Goal: Task Accomplishment & Management: Use online tool/utility

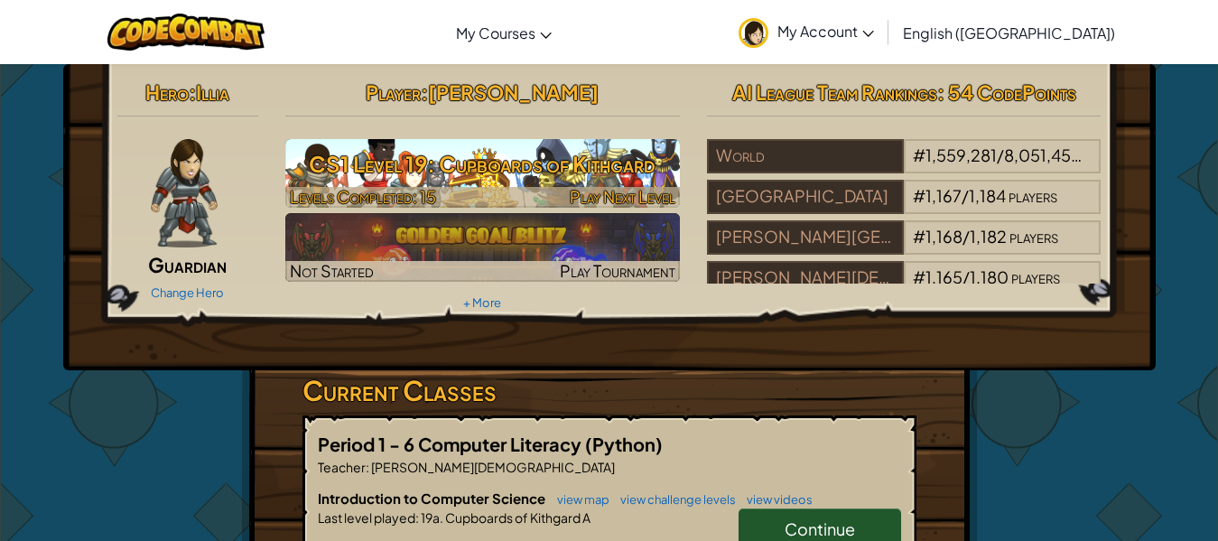
click at [650, 149] on h3 "CS1 Level 19: Cupboards of Kithgard" at bounding box center [482, 164] width 395 height 41
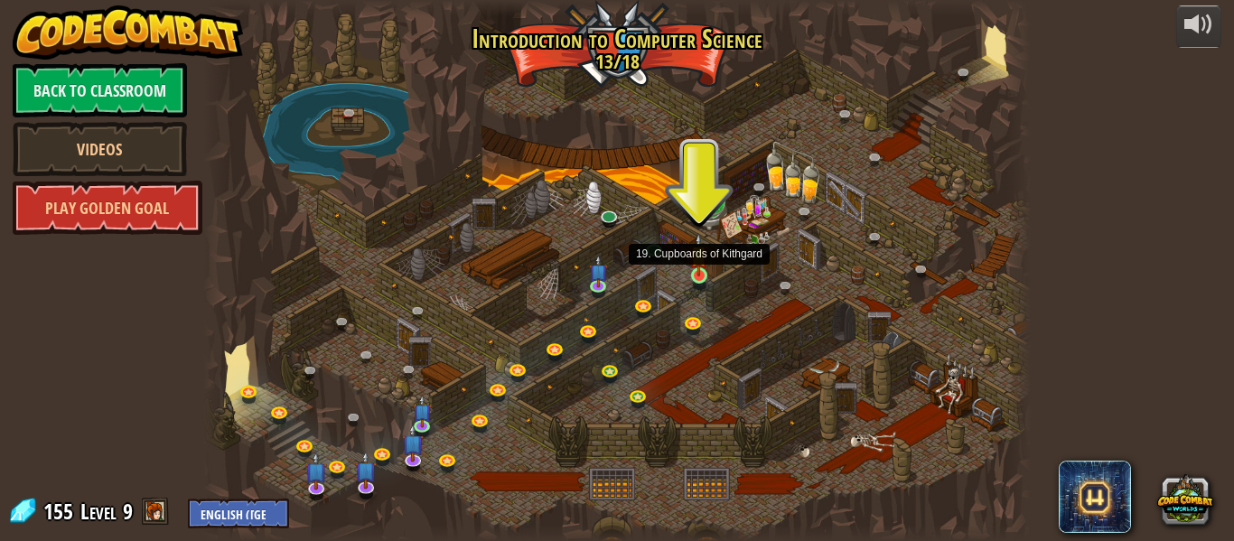
click at [702, 266] on img at bounding box center [698, 254] width 19 height 43
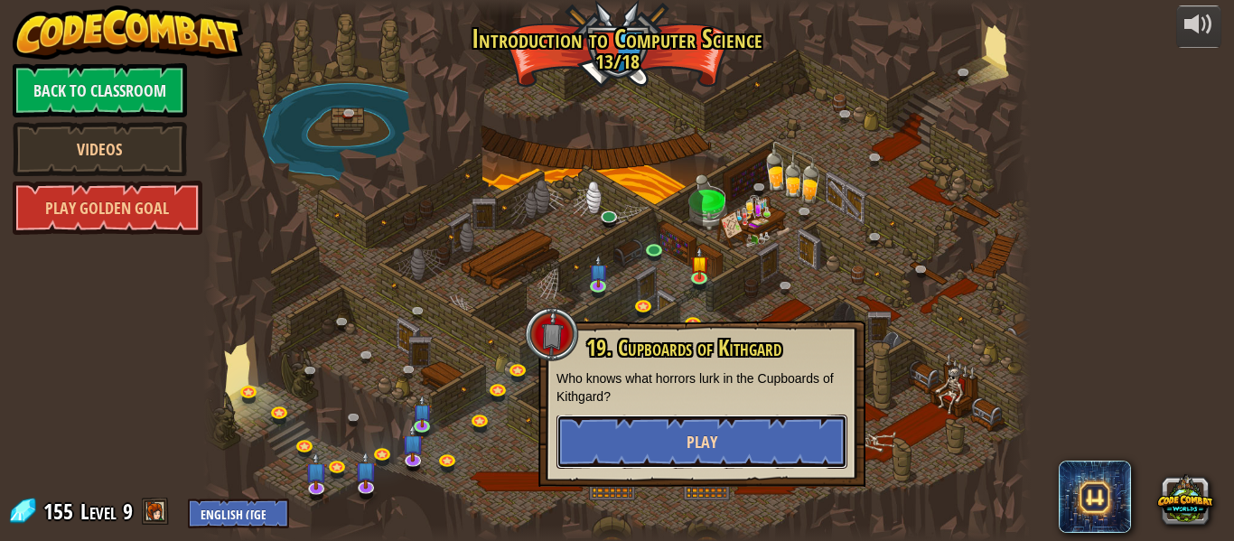
click at [730, 427] on button "Play" at bounding box center [701, 442] width 291 height 54
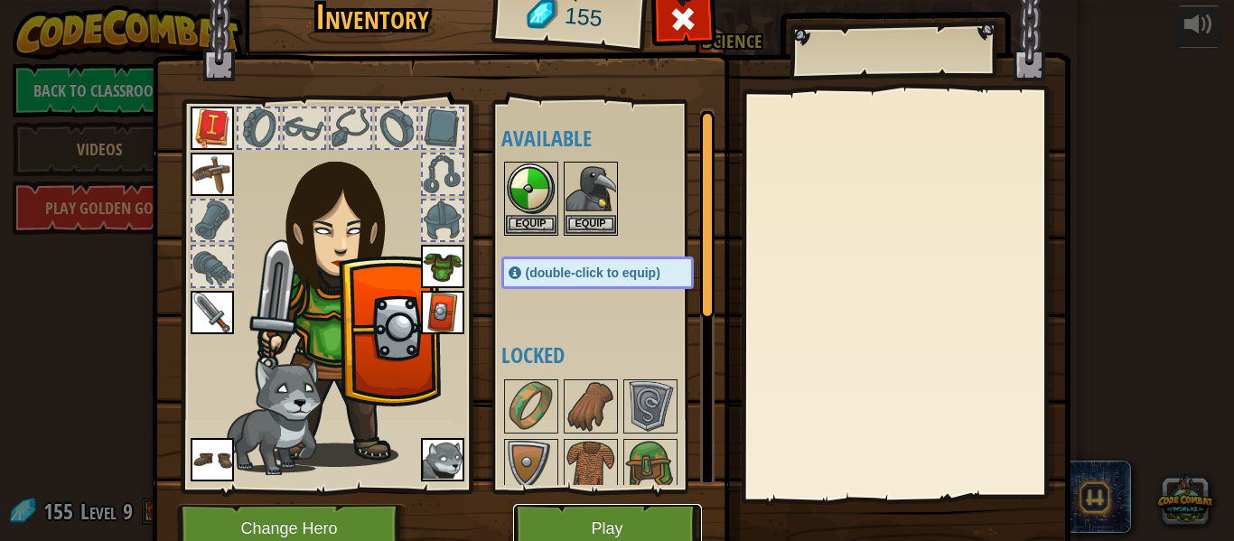
click at [627, 512] on button "Play" at bounding box center [607, 529] width 189 height 50
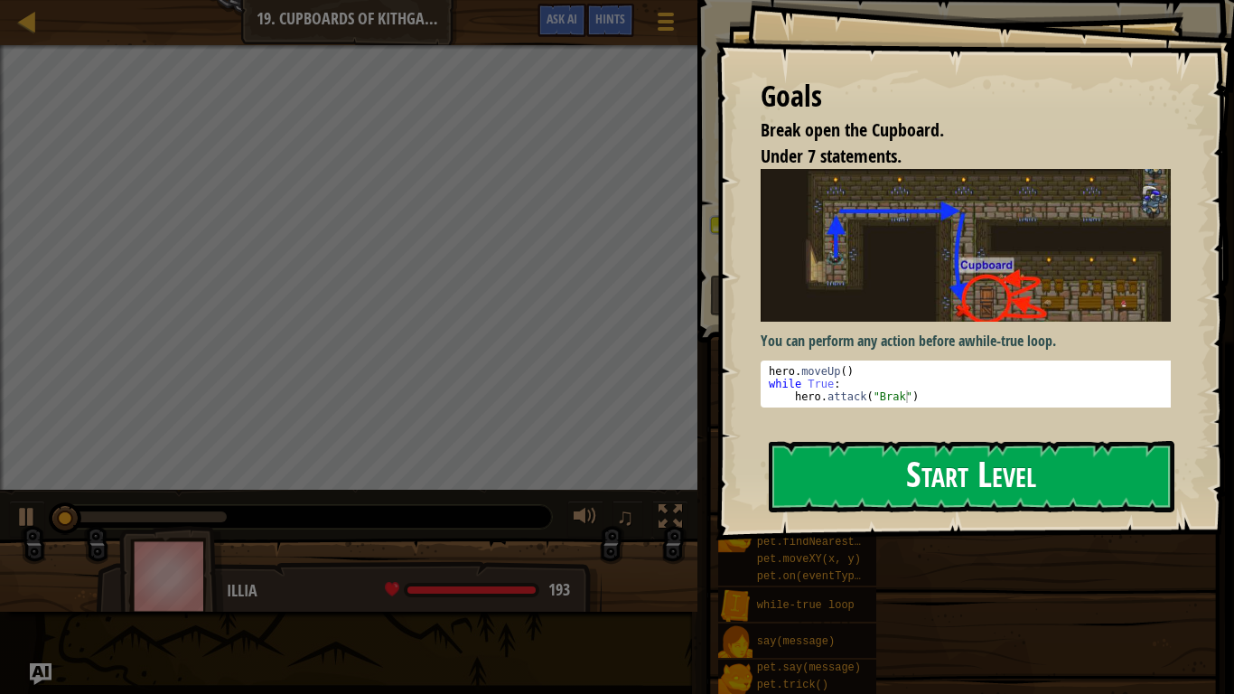
click at [1011, 508] on button "Start Level" at bounding box center [971, 476] width 405 height 71
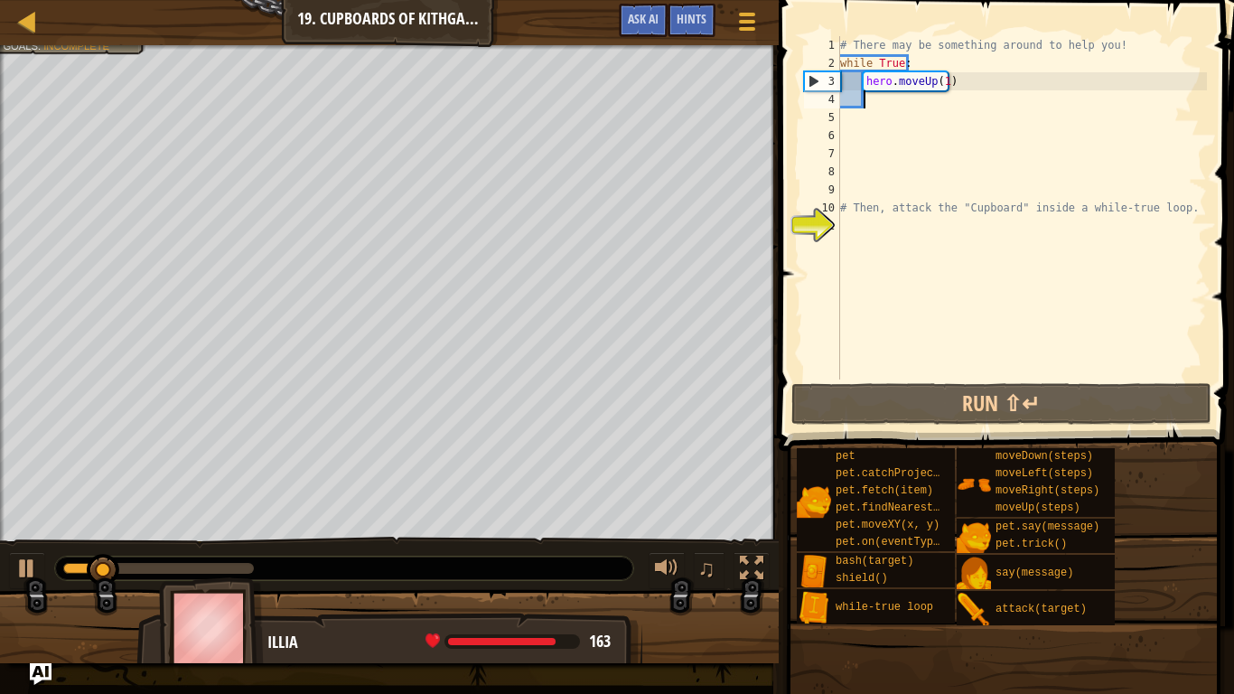
click at [871, 94] on div "# There may be something around to help you! while True : hero . moveUp ( 1 ) #…" at bounding box center [1021, 225] width 370 height 379
click at [870, 100] on div "# There may be something around to help you! while True : hero . moveUp ( 1 ) #…" at bounding box center [1021, 225] width 370 height 379
type textarea "H"
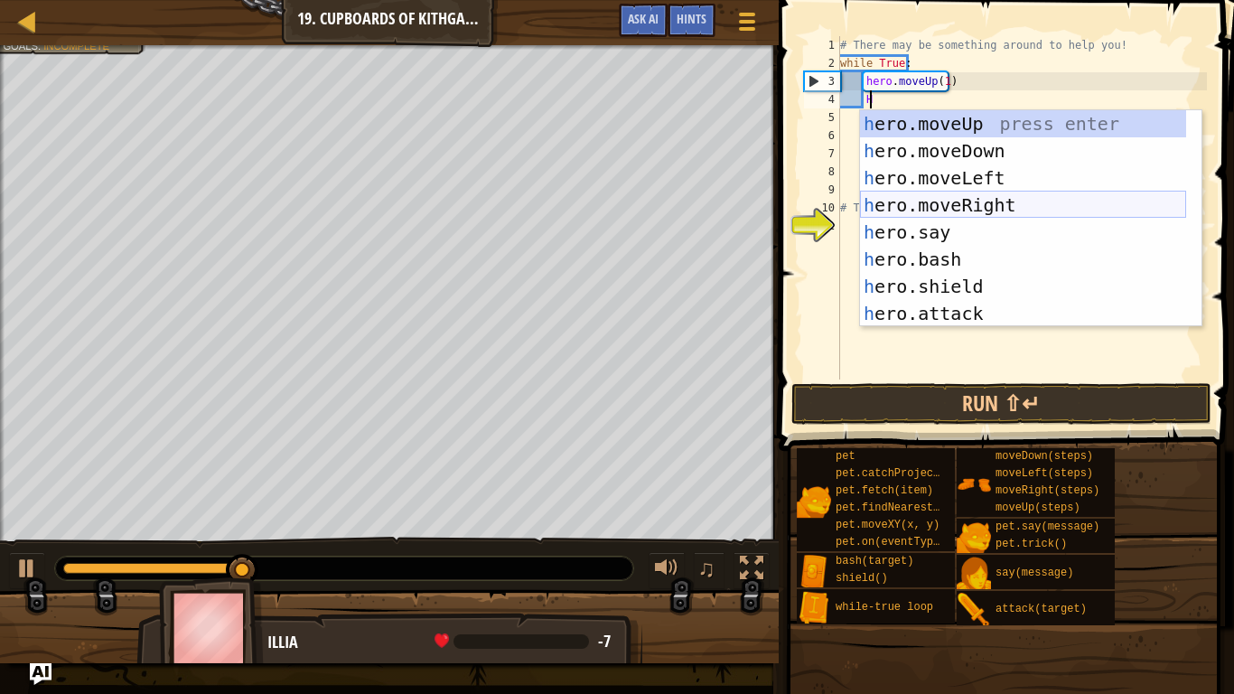
click at [922, 203] on div "h ero.moveUp press enter h ero.moveDown press enter h ero.moveLeft press enter …" at bounding box center [1023, 245] width 326 height 271
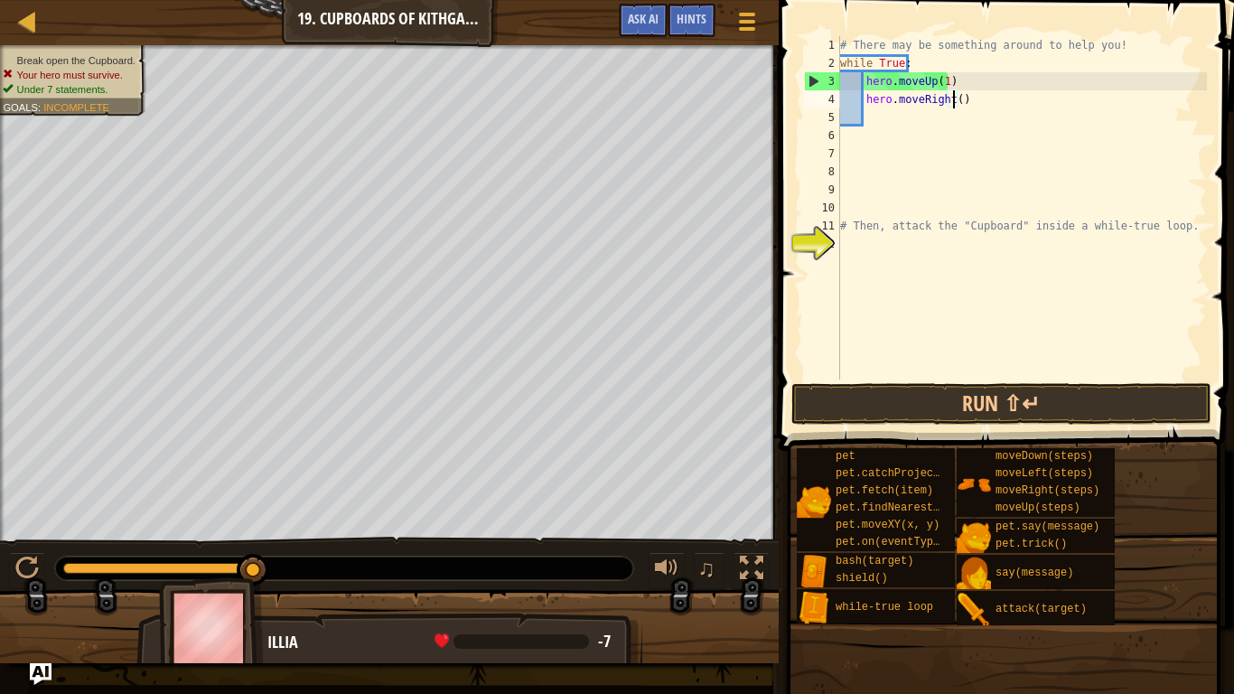
click at [952, 101] on div "# There may be something around to help you! while True : hero . moveUp ( 1 ) h…" at bounding box center [1021, 225] width 370 height 379
type textarea "hero.moveRight(2)"
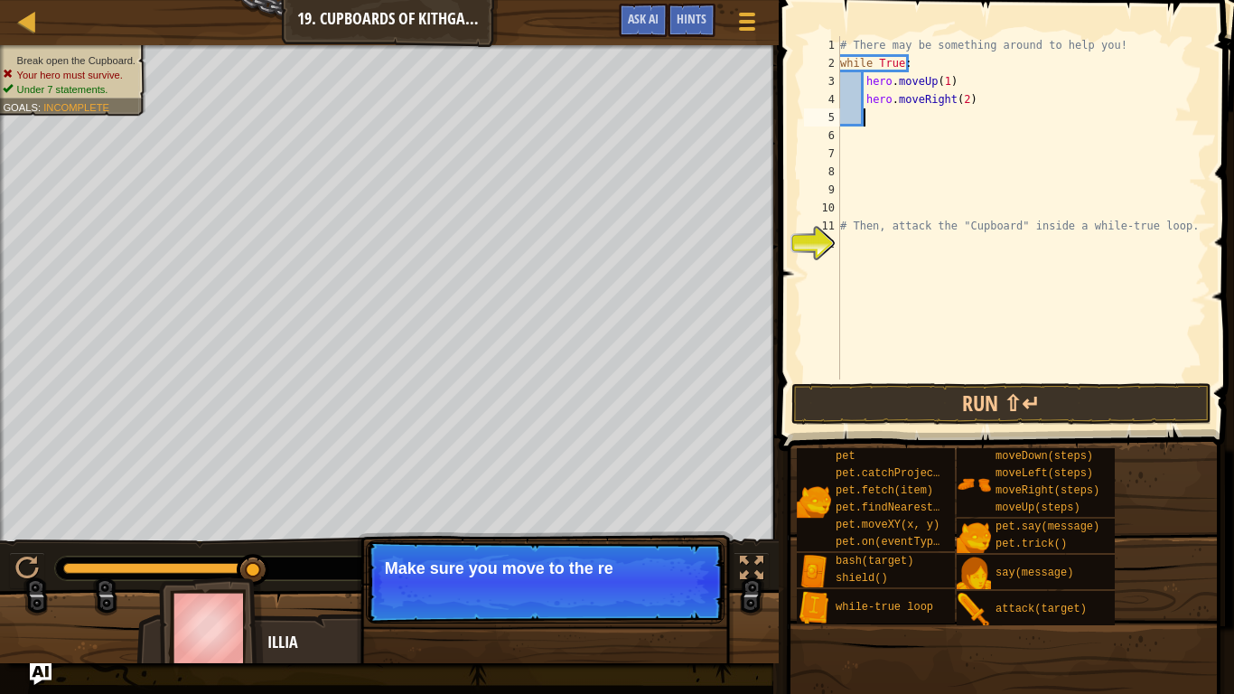
click at [954, 122] on div "# There may be something around to help you! while True : hero . moveUp ( 1 ) h…" at bounding box center [1021, 225] width 370 height 379
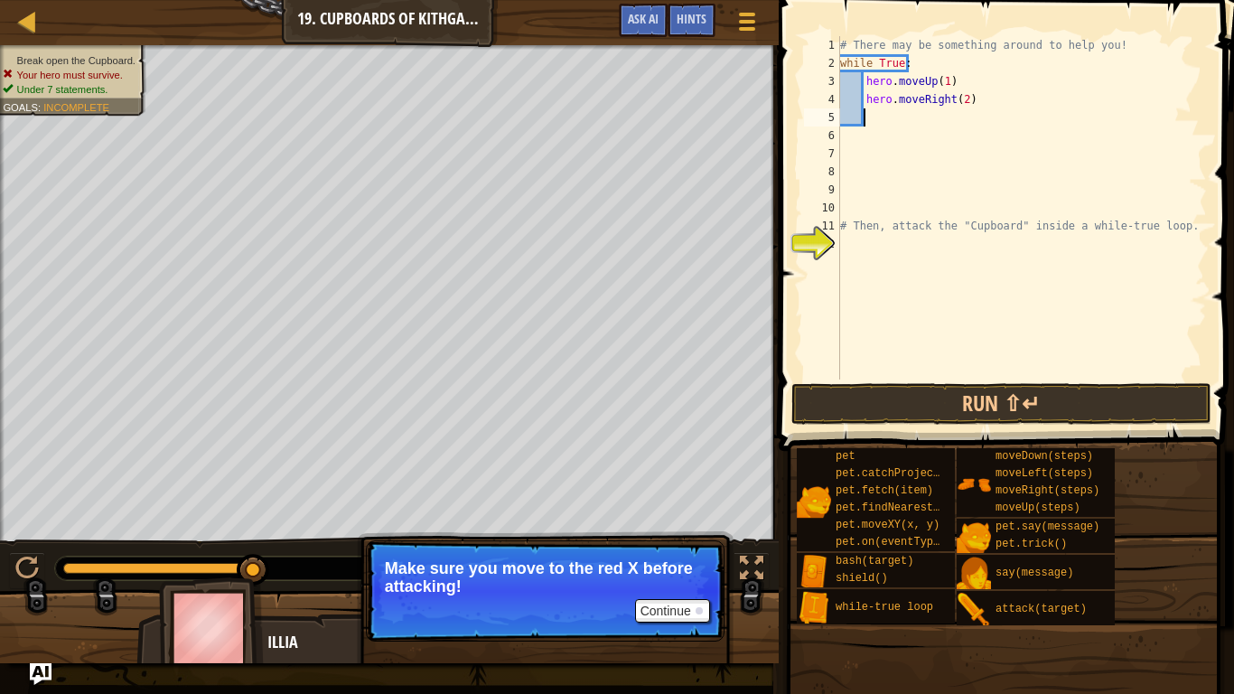
type textarea "H"
click at [947, 78] on div "# There may be something around to help you! while True : hero . moveUp ( 1 ) h…" at bounding box center [1021, 225] width 370 height 379
type textarea "h"
click at [926, 134] on div "# There may be something around to help you! while True : hero . moveRight ( 2 …" at bounding box center [1021, 225] width 370 height 379
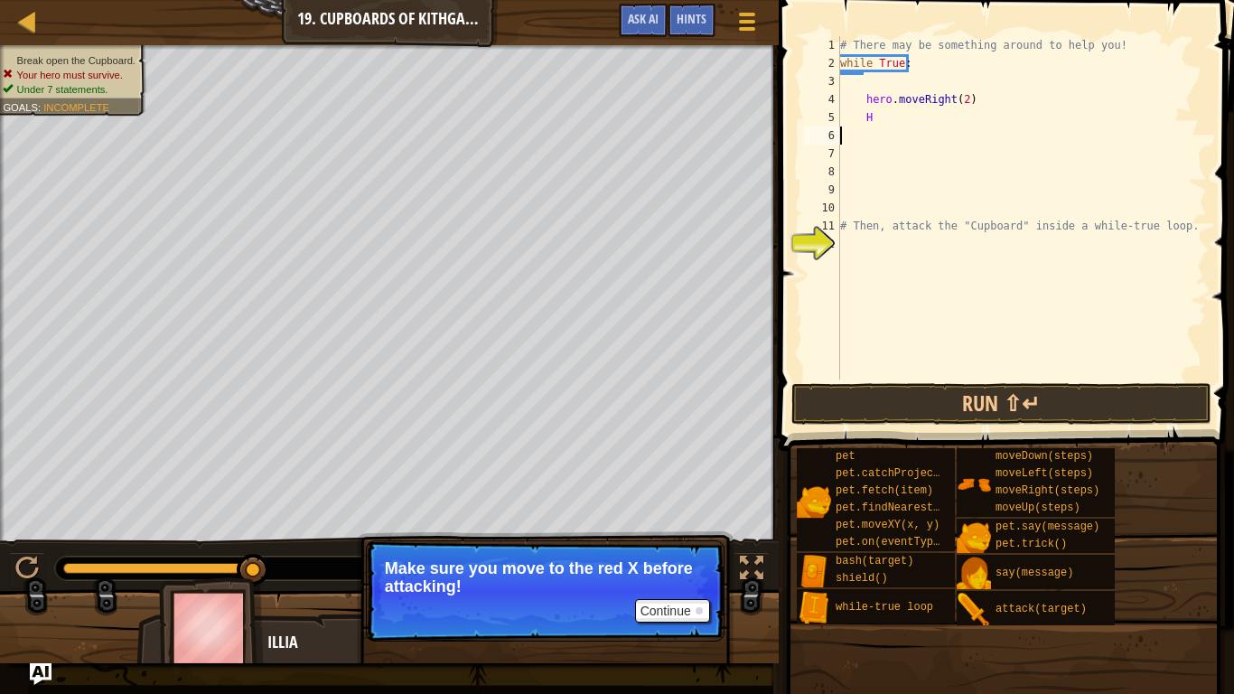
click at [926, 127] on div "# There may be something around to help you! while True : hero . moveRight ( 2 …" at bounding box center [1021, 225] width 370 height 379
click at [928, 119] on div "# There may be something around to help you! while True : hero . moveRight ( 2 …" at bounding box center [1021, 225] width 370 height 379
type textarea "H"
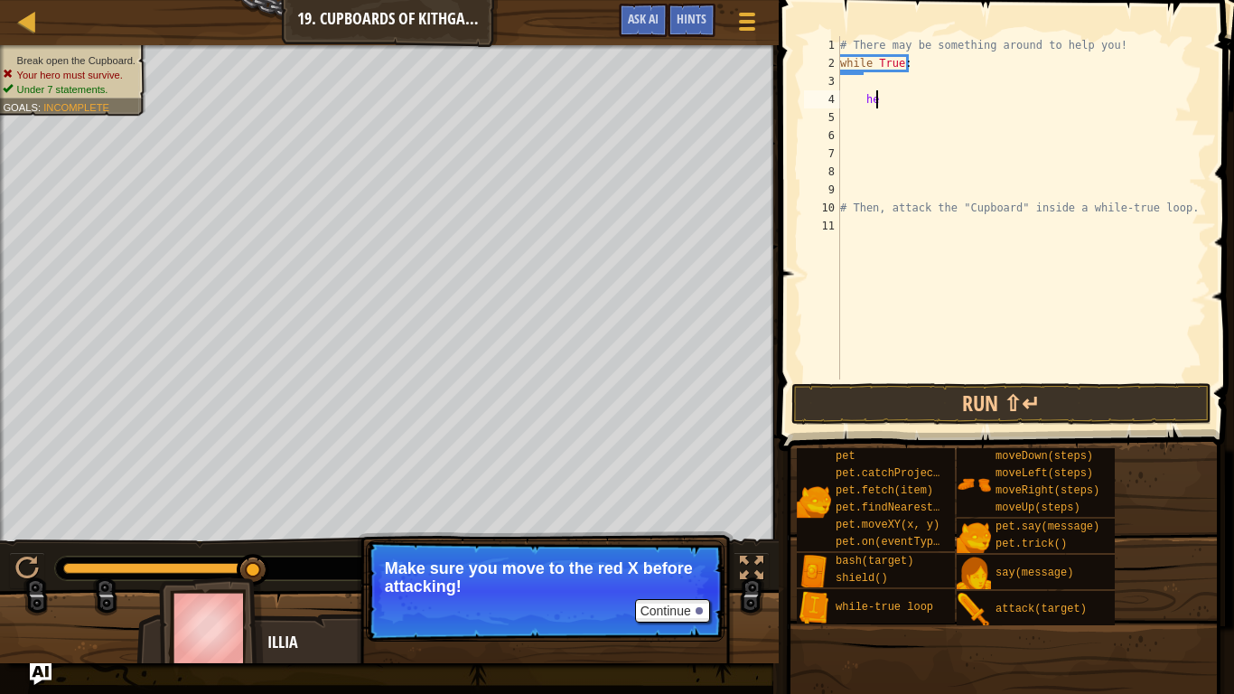
type textarea "h"
click at [926, 109] on div "# There may be something around to help you! while True : # Then, attack the "C…" at bounding box center [1021, 225] width 370 height 379
click at [870, 92] on div "# There may be something around to help you! while True : # Then, attack the "C…" at bounding box center [1021, 225] width 370 height 379
click at [871, 90] on div "# There may be something around to help you! while True : # Then, attack the "C…" at bounding box center [1021, 225] width 370 height 379
click at [872, 88] on div "# There may be something around to help you! while True : # Then, attack the "C…" at bounding box center [1021, 225] width 370 height 379
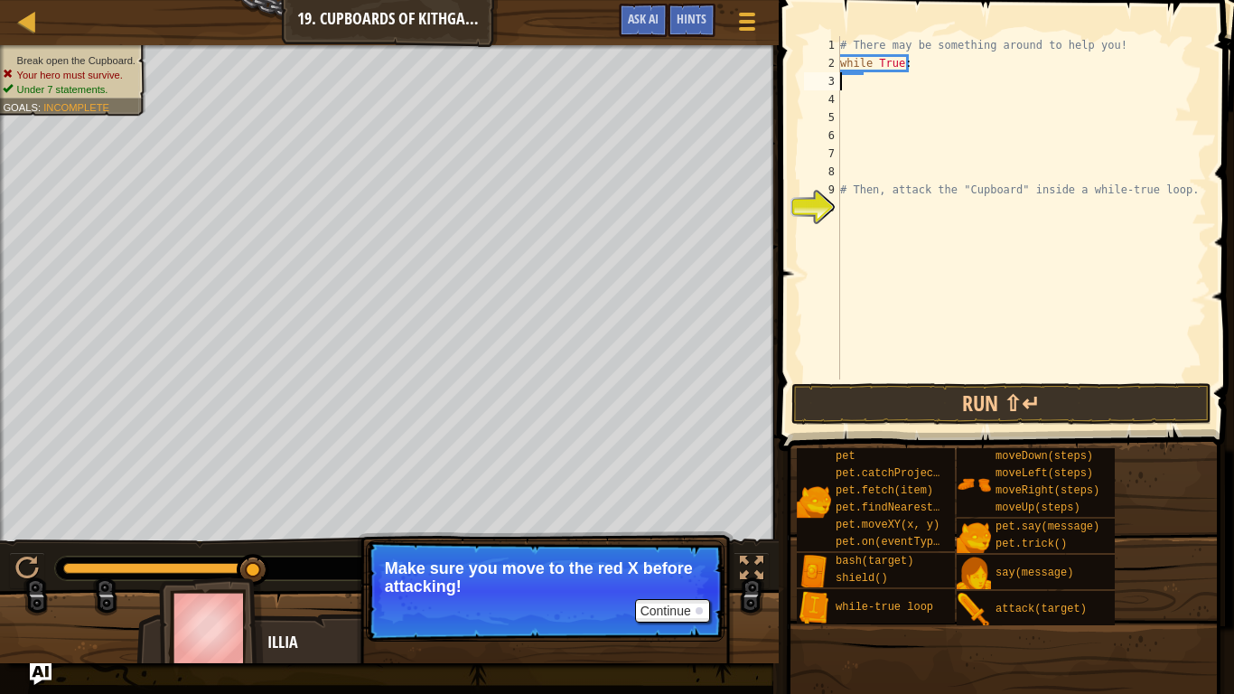
type textarea "H"
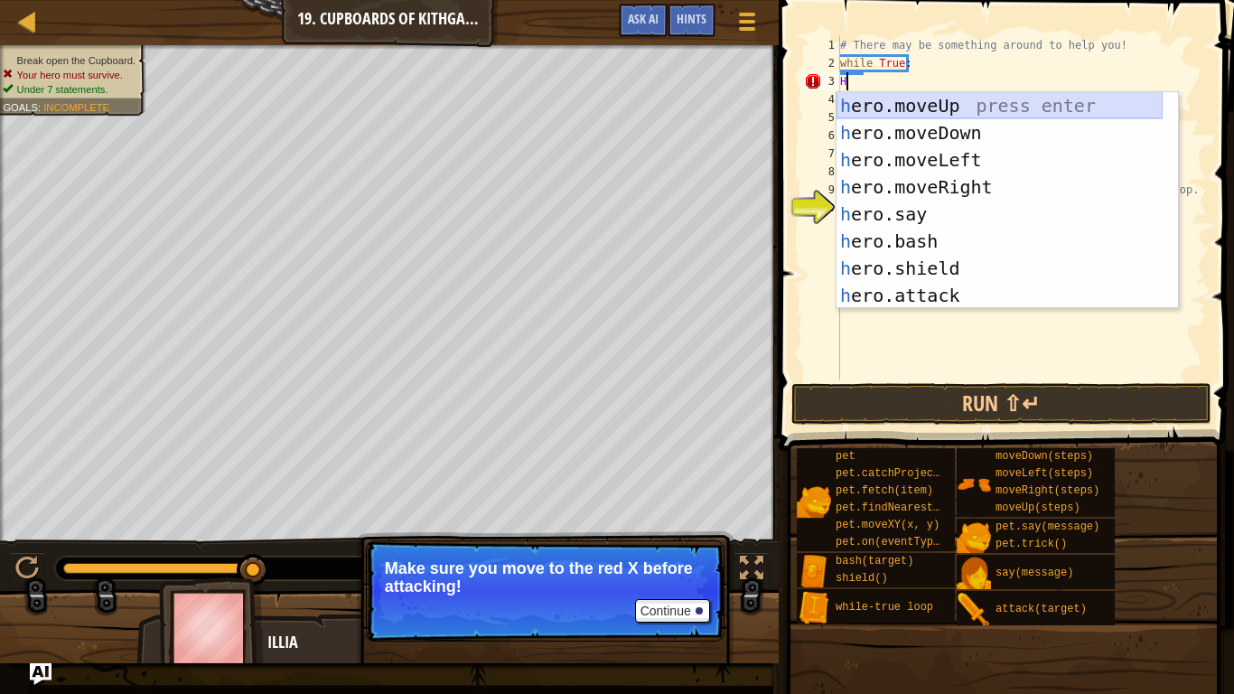
click at [994, 107] on div "h ero.moveUp press enter h ero.moveDown press enter h ero.moveLeft press enter …" at bounding box center [999, 227] width 326 height 271
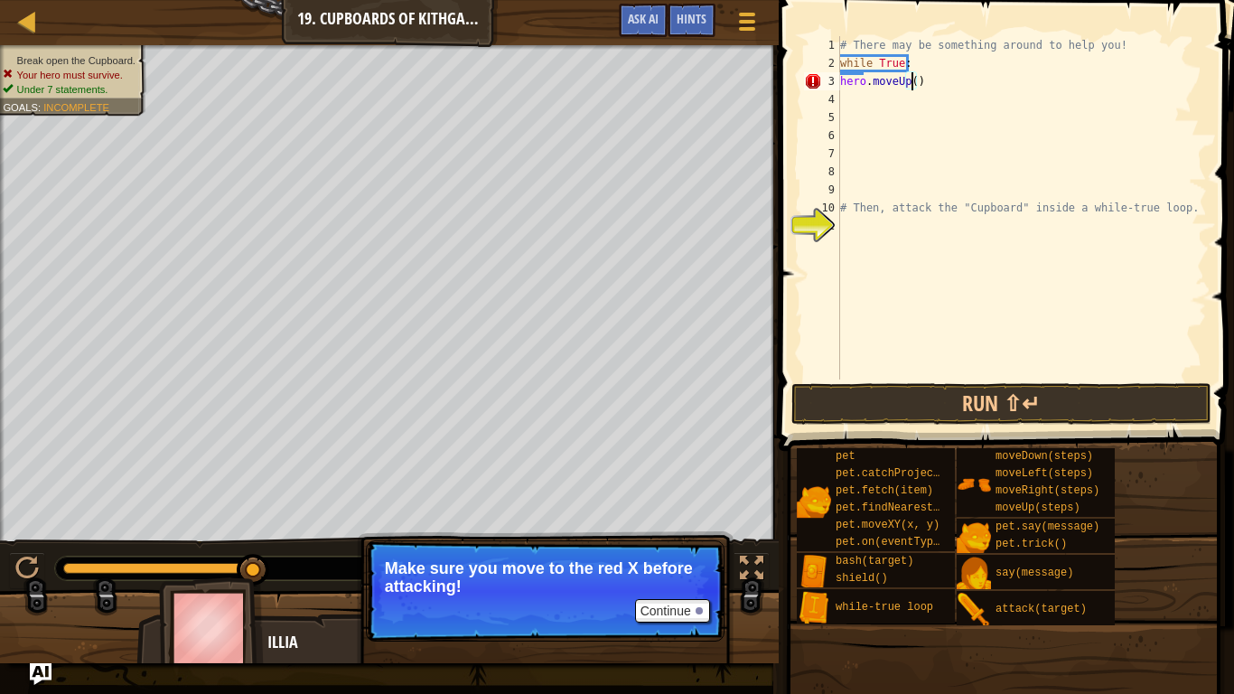
click at [911, 76] on div "# There may be something around to help you! while True : hero . moveUp ( ) # T…" at bounding box center [1021, 225] width 370 height 379
type textarea "hero.moveUp(1)"
click at [863, 102] on div "# There may be something around to help you! while True : hero . moveUp ( 1 ) #…" at bounding box center [1021, 225] width 370 height 379
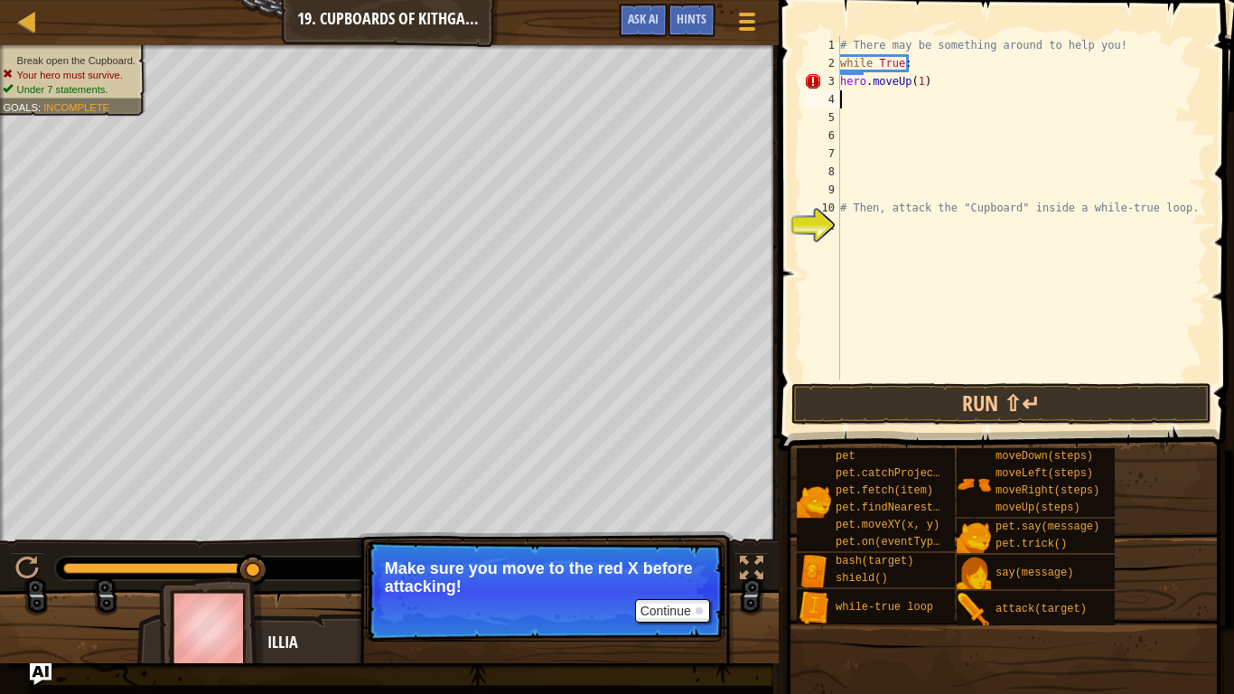
type textarea "H"
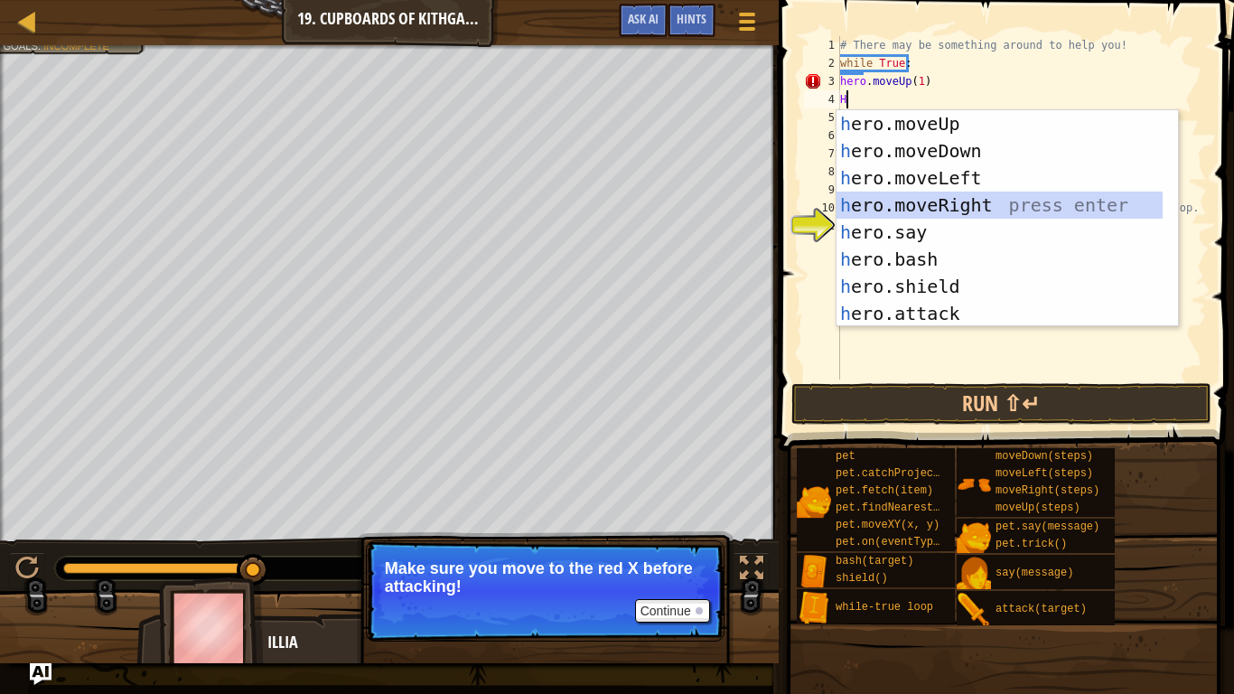
drag, startPoint x: 971, startPoint y: 208, endPoint x: 966, endPoint y: 172, distance: 36.4
click at [971, 206] on div "h ero.moveUp press enter h ero.moveDown press enter h ero.moveLeft press enter …" at bounding box center [999, 245] width 326 height 271
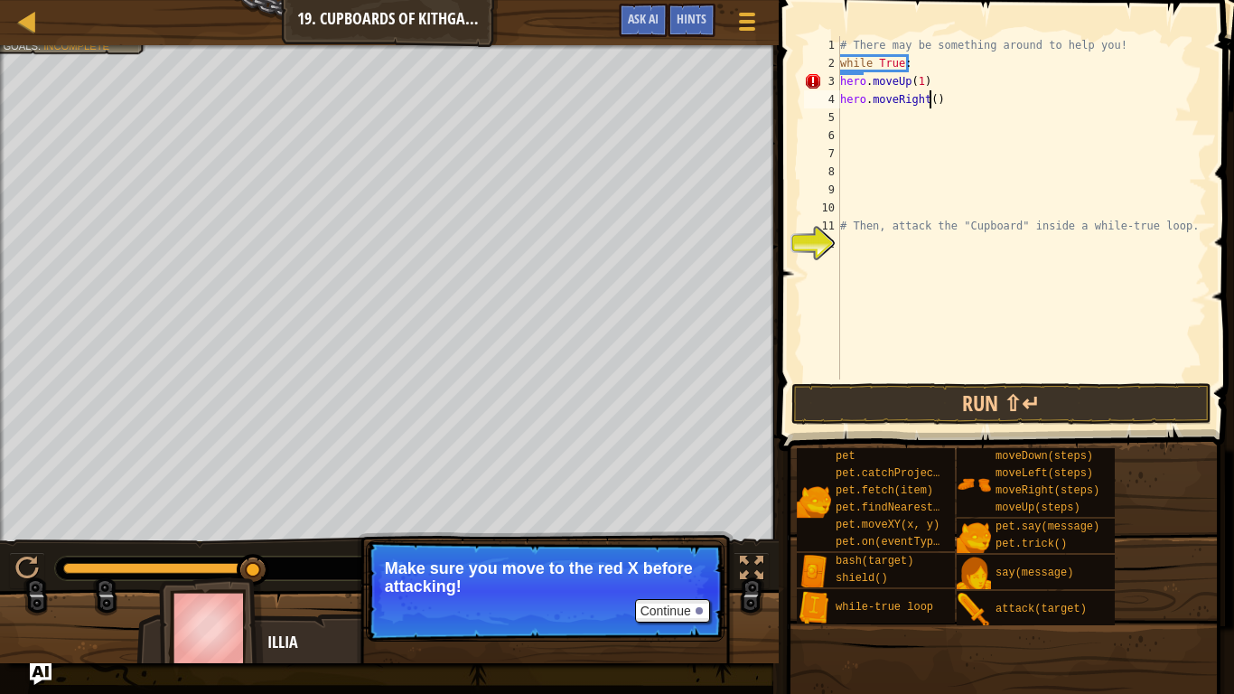
click at [927, 97] on div "# There may be something around to help you! while True : hero . moveUp ( 1 ) h…" at bounding box center [1021, 225] width 370 height 379
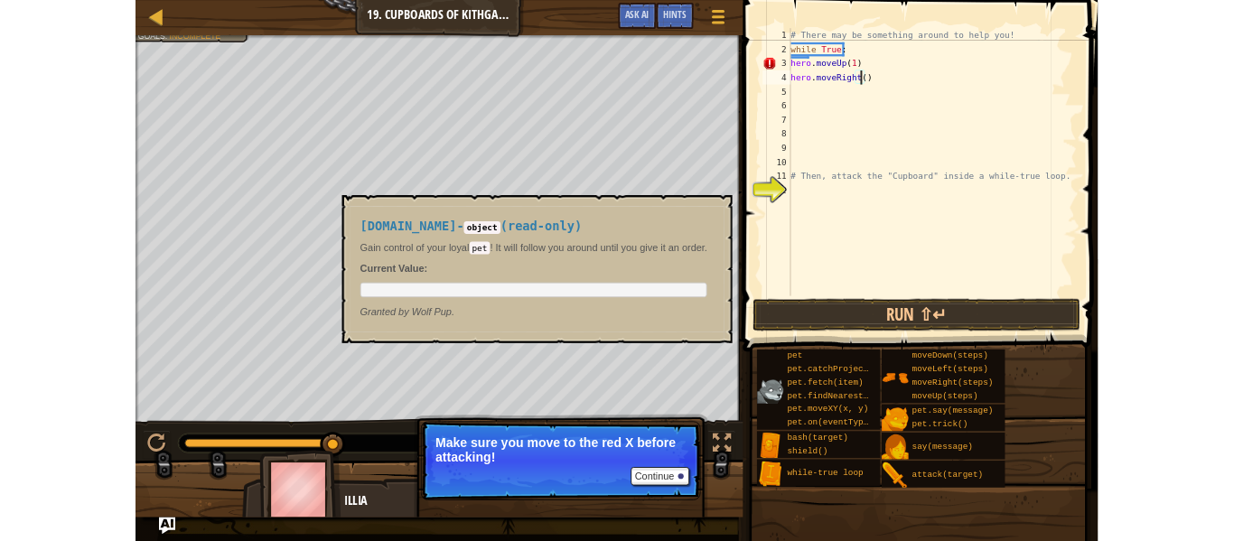
scroll to position [8, 7]
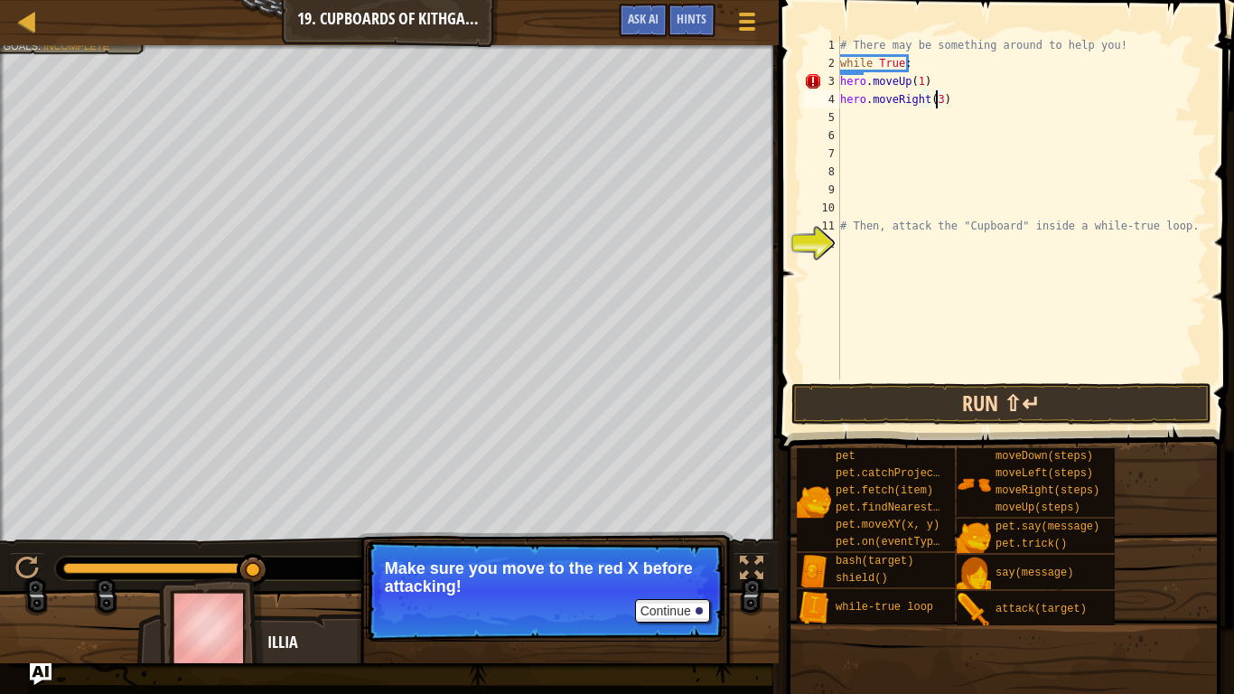
type textarea "hero.moveRight(3)"
click at [992, 394] on button "Run ⇧↵" at bounding box center [1001, 404] width 421 height 42
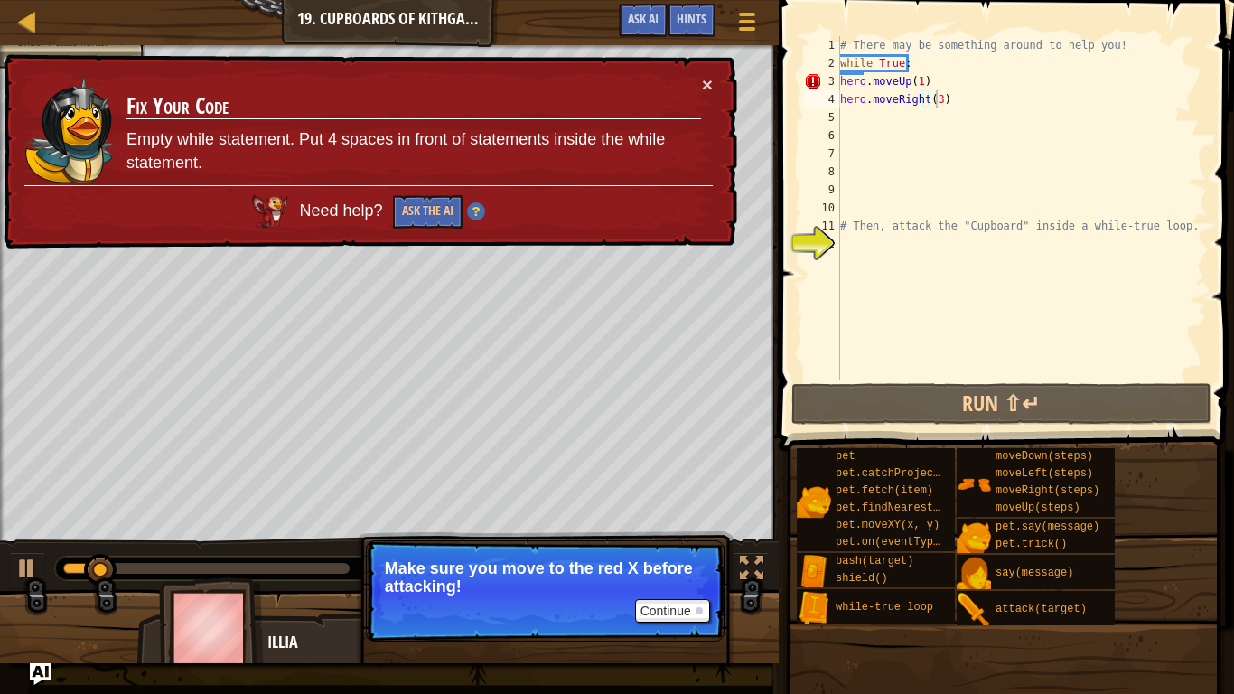
click at [699, 84] on td "Fix Your Code Empty while statement. Put 4 spaces in front of statements inside…" at bounding box center [414, 130] width 576 height 110
click at [710, 80] on button "×" at bounding box center [707, 84] width 11 height 19
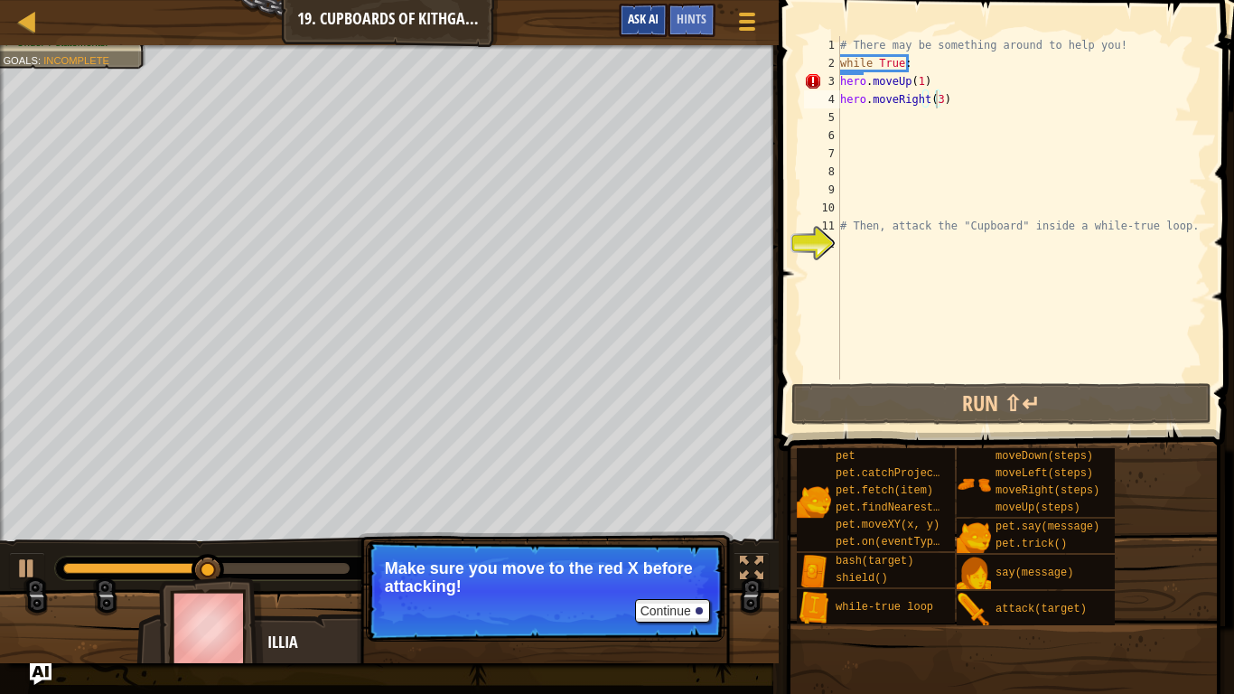
drag, startPoint x: 608, startPoint y: 16, endPoint x: 647, endPoint y: 15, distance: 39.7
click at [613, 15] on div "Game Menu Done Hints Ask AI" at bounding box center [690, 25] width 160 height 42
